Goal: Task Accomplishment & Management: Use online tool/utility

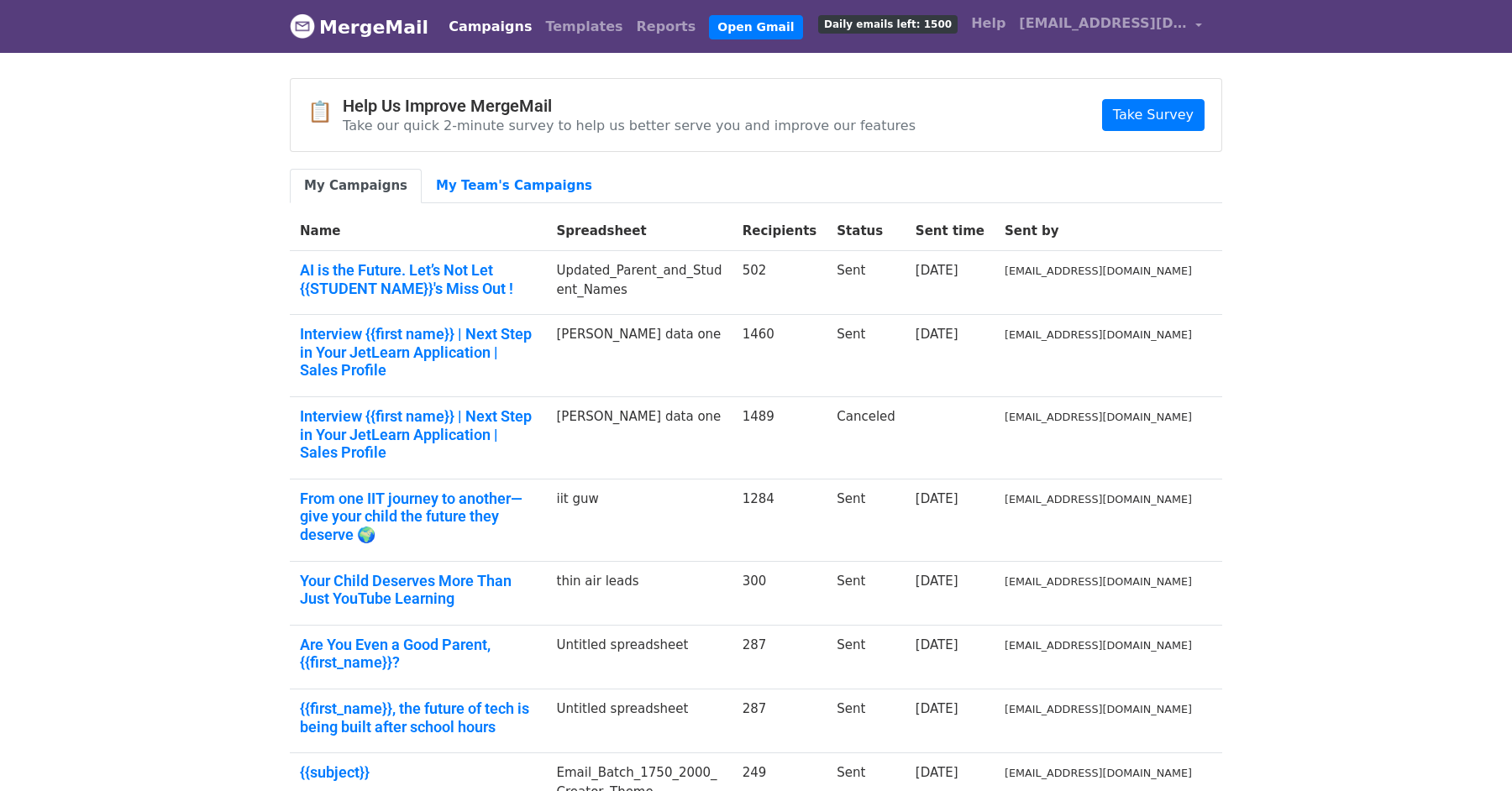
click at [988, 128] on div "📋 Help Us Improve MergeMail Take our quick 2-minute survey to help us better se…" at bounding box center [756, 115] width 931 height 73
drag, startPoint x: 869, startPoint y: 38, endPoint x: 741, endPoint y: 30, distance: 128.2
click at [539, 19] on link "Templates" at bounding box center [584, 27] width 90 height 34
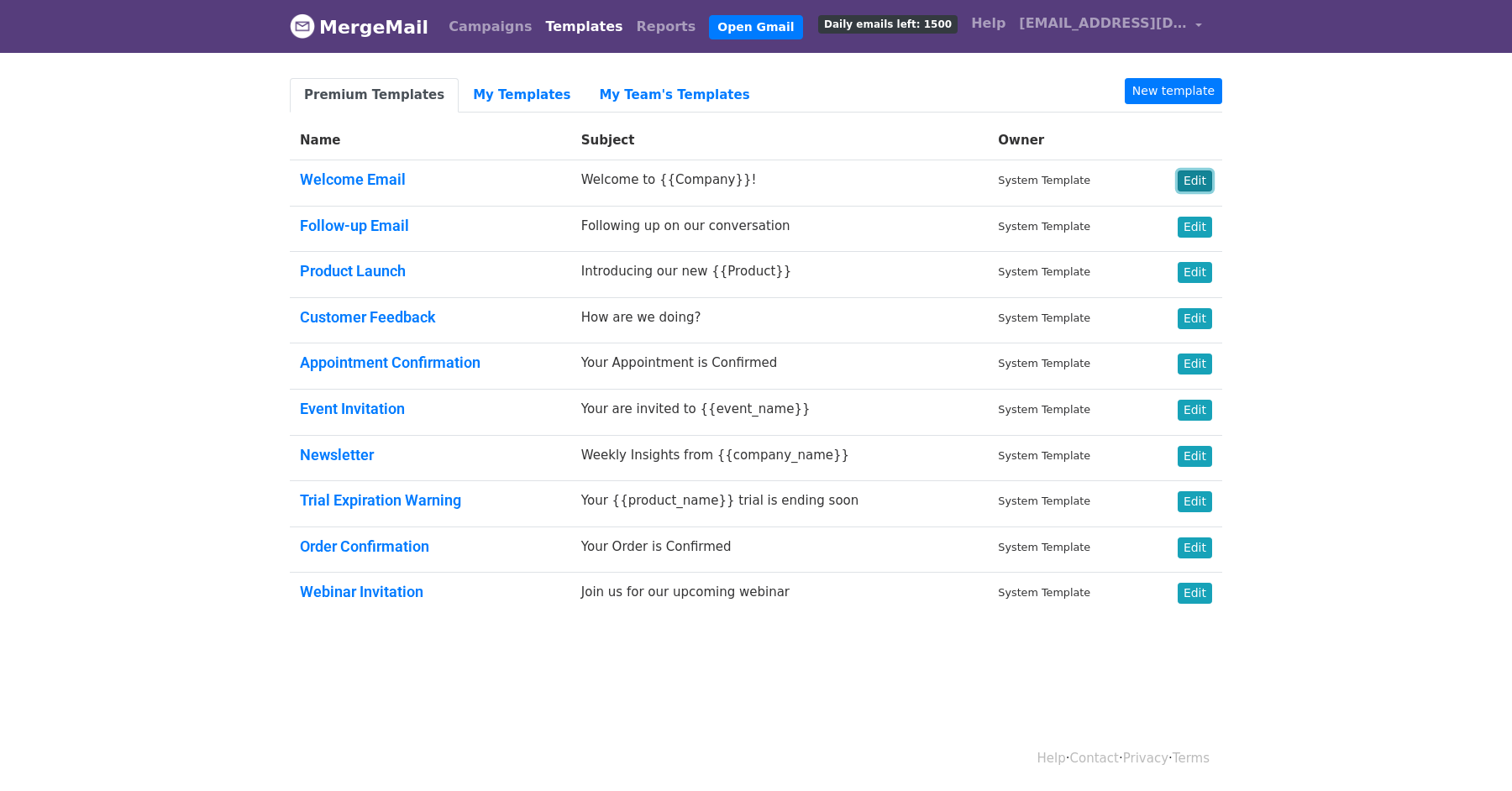
click at [1196, 182] on link "Edit" at bounding box center [1195, 182] width 35 height 21
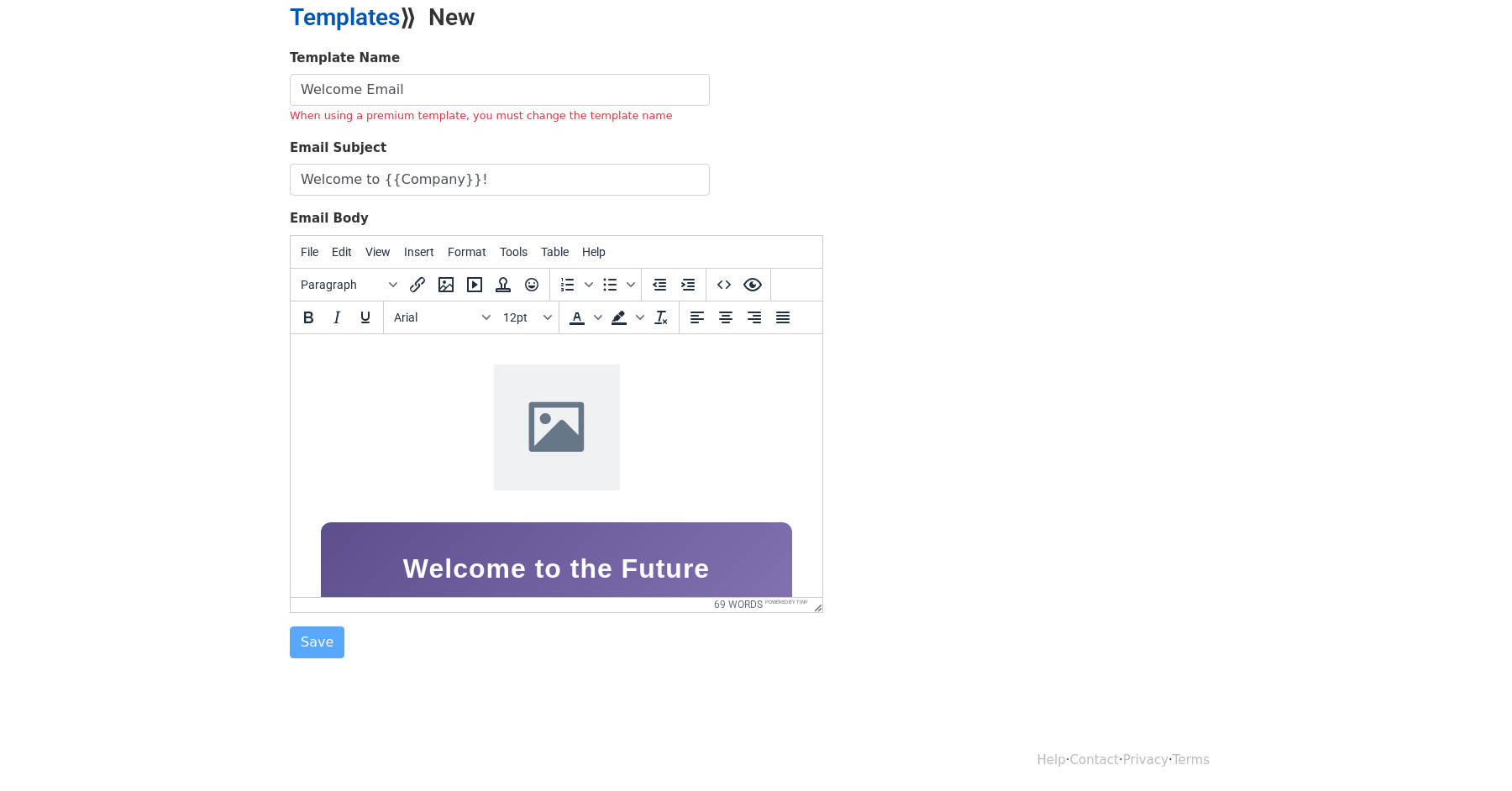
click at [356, 16] on link "Templates" at bounding box center [345, 17] width 110 height 27
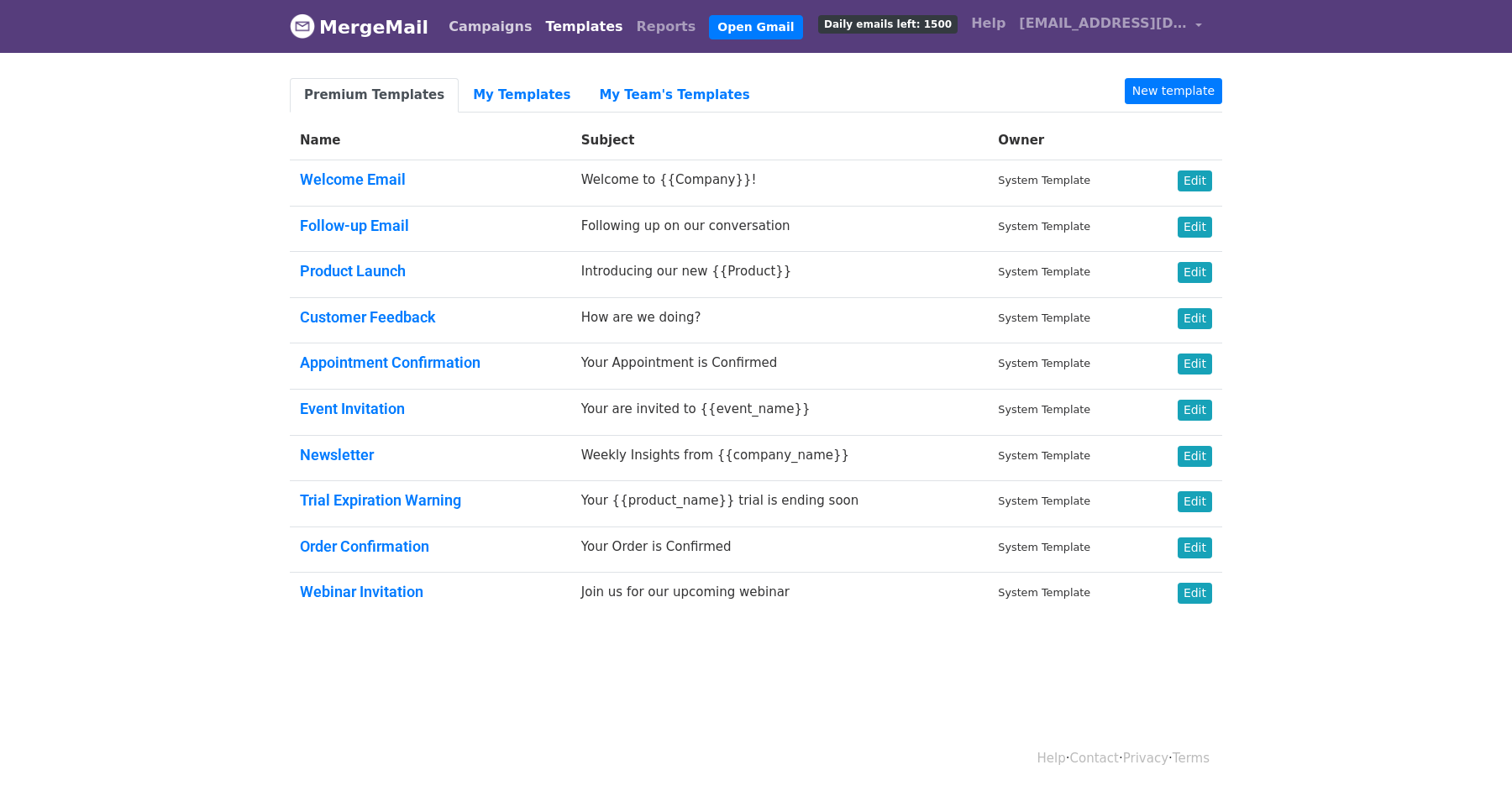
click at [481, 32] on link "Campaigns" at bounding box center [490, 27] width 97 height 34
